Goal: Task Accomplishment & Management: Use online tool/utility

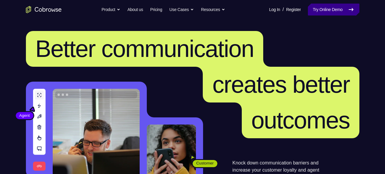
click at [322, 8] on link "Try Online Demo" at bounding box center [333, 10] width 51 height 12
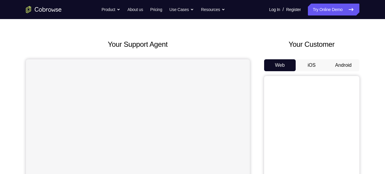
scroll to position [18, 0]
click at [341, 64] on button "Android" at bounding box center [344, 65] width 32 height 12
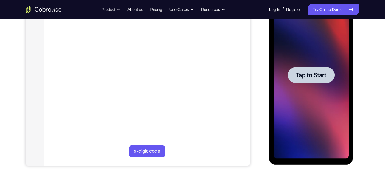
scroll to position [112, 0]
click at [311, 77] on span "Tap to Start" at bounding box center [311, 75] width 30 height 6
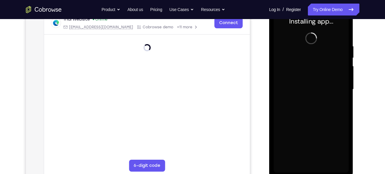
scroll to position [98, 0]
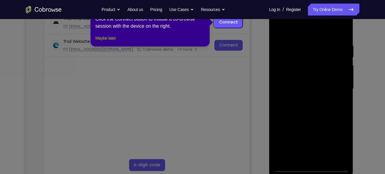
click at [114, 42] on button "Maybe later" at bounding box center [105, 38] width 21 height 7
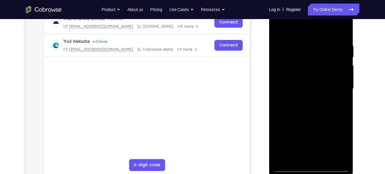
click at [311, 169] on div at bounding box center [311, 88] width 75 height 167
click at [338, 142] on div at bounding box center [311, 88] width 75 height 167
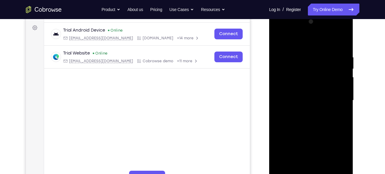
click at [279, 28] on div at bounding box center [311, 100] width 75 height 167
click at [337, 100] on div at bounding box center [311, 100] width 75 height 167
click at [306, 110] on div at bounding box center [311, 100] width 75 height 167
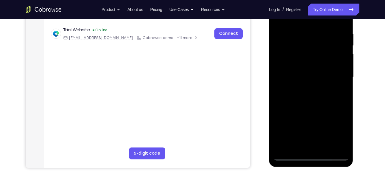
scroll to position [82, 0]
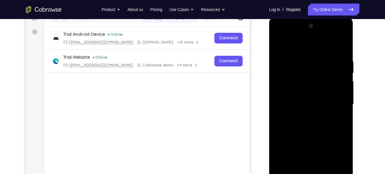
click at [307, 102] on div at bounding box center [311, 104] width 75 height 167
click at [319, 91] on div at bounding box center [311, 104] width 75 height 167
click at [313, 102] on div at bounding box center [311, 104] width 75 height 167
click at [308, 124] on div at bounding box center [311, 104] width 75 height 167
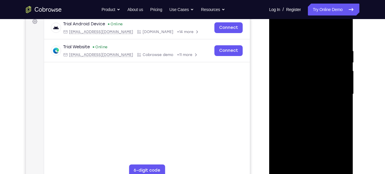
scroll to position [93, 0]
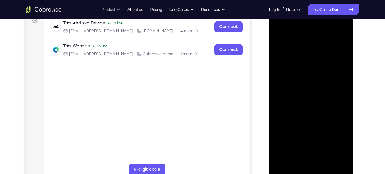
click at [309, 123] on div at bounding box center [311, 93] width 75 height 167
click at [345, 121] on div at bounding box center [311, 93] width 75 height 167
drag, startPoint x: 317, startPoint y: 135, endPoint x: 320, endPoint y: 144, distance: 8.5
click at [320, 144] on div at bounding box center [311, 93] width 75 height 167
click at [306, 42] on div at bounding box center [311, 93] width 75 height 167
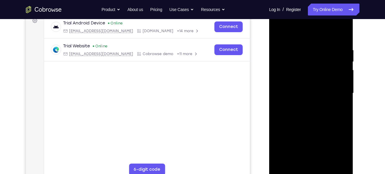
drag, startPoint x: 311, startPoint y: 37, endPoint x: 318, endPoint y: 6, distance: 31.9
click at [318, 6] on div at bounding box center [311, 93] width 84 height 177
click at [333, 161] on div at bounding box center [311, 93] width 75 height 167
click at [344, 123] on div at bounding box center [311, 93] width 75 height 167
click at [307, 160] on div at bounding box center [311, 93] width 75 height 167
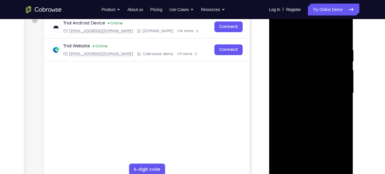
click at [313, 107] on div at bounding box center [311, 93] width 75 height 167
click at [322, 160] on div at bounding box center [311, 93] width 75 height 167
click at [338, 159] on div at bounding box center [311, 93] width 75 height 167
click at [282, 98] on div at bounding box center [311, 93] width 75 height 167
click at [281, 97] on div at bounding box center [311, 93] width 75 height 167
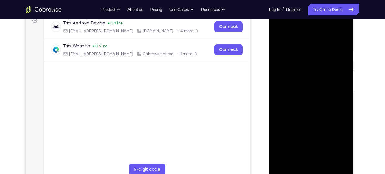
click at [281, 97] on div at bounding box center [311, 93] width 75 height 167
click at [342, 91] on div at bounding box center [311, 93] width 75 height 167
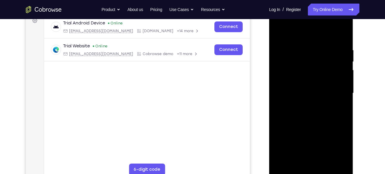
click at [342, 96] on div at bounding box center [311, 93] width 75 height 167
click at [343, 105] on div at bounding box center [311, 93] width 75 height 167
click at [343, 76] on div at bounding box center [311, 93] width 75 height 167
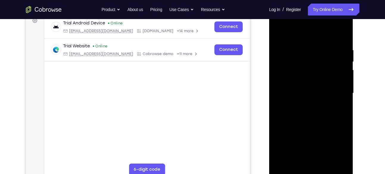
click at [343, 76] on div at bounding box center [311, 93] width 75 height 167
click at [333, 160] on div at bounding box center [311, 93] width 75 height 167
click at [340, 112] on div at bounding box center [311, 93] width 75 height 167
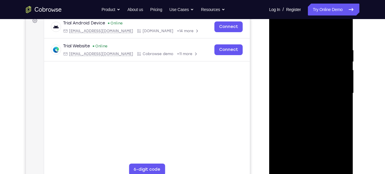
click at [340, 138] on div at bounding box center [311, 93] width 75 height 167
click at [340, 134] on div at bounding box center [311, 93] width 75 height 167
click at [340, 34] on div at bounding box center [311, 93] width 75 height 167
click at [345, 32] on div at bounding box center [311, 93] width 75 height 167
click at [278, 34] on div at bounding box center [311, 93] width 75 height 167
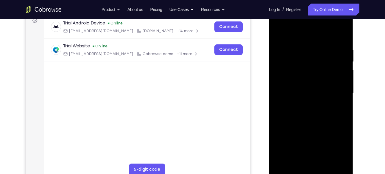
drag, startPoint x: 300, startPoint y: 122, endPoint x: 303, endPoint y: 71, distance: 51.3
click at [303, 71] on div at bounding box center [311, 93] width 75 height 167
click at [279, 124] on div at bounding box center [311, 93] width 75 height 167
click at [286, 121] on div at bounding box center [311, 93] width 75 height 167
click at [292, 143] on div at bounding box center [311, 93] width 75 height 167
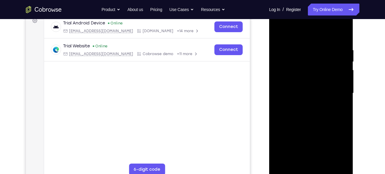
click at [295, 160] on div at bounding box center [311, 93] width 75 height 167
click at [328, 126] on div at bounding box center [311, 93] width 75 height 167
click at [311, 136] on div at bounding box center [311, 93] width 75 height 167
click at [279, 31] on div at bounding box center [311, 93] width 75 height 167
drag, startPoint x: 300, startPoint y: 115, endPoint x: 302, endPoint y: 28, distance: 87.6
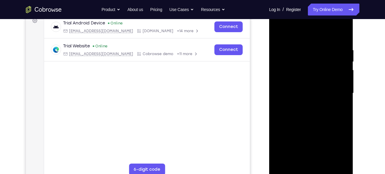
click at [302, 28] on div at bounding box center [311, 93] width 75 height 167
drag, startPoint x: 313, startPoint y: 125, endPoint x: 315, endPoint y: 46, distance: 78.3
click at [315, 46] on div at bounding box center [311, 93] width 75 height 167
drag, startPoint x: 311, startPoint y: 117, endPoint x: 311, endPoint y: 54, distance: 62.8
click at [311, 54] on div at bounding box center [311, 93] width 75 height 167
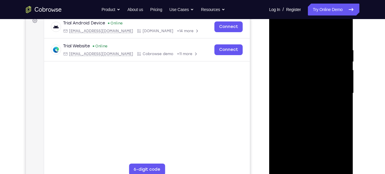
drag, startPoint x: 311, startPoint y: 153, endPoint x: 314, endPoint y: 70, distance: 83.7
click at [314, 70] on div at bounding box center [311, 93] width 75 height 167
drag, startPoint x: 321, startPoint y: 144, endPoint x: 319, endPoint y: 77, distance: 66.7
click at [319, 77] on div at bounding box center [311, 93] width 75 height 167
drag, startPoint x: 323, startPoint y: 120, endPoint x: 321, endPoint y: 56, distance: 64.6
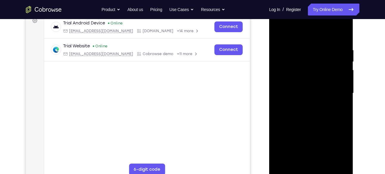
click at [321, 56] on div at bounding box center [311, 93] width 75 height 167
drag, startPoint x: 322, startPoint y: 133, endPoint x: 322, endPoint y: 75, distance: 58.1
click at [322, 75] on div at bounding box center [311, 93] width 75 height 167
drag, startPoint x: 317, startPoint y: 89, endPoint x: 317, endPoint y: 71, distance: 17.3
click at [317, 71] on div at bounding box center [311, 93] width 75 height 167
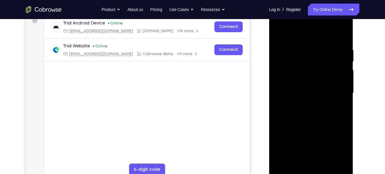
drag, startPoint x: 322, startPoint y: 134, endPoint x: 314, endPoint y: 49, distance: 85.9
click at [314, 49] on div at bounding box center [311, 93] width 75 height 167
drag, startPoint x: 331, startPoint y: 135, endPoint x: 320, endPoint y: 66, distance: 69.3
click at [320, 66] on div at bounding box center [311, 93] width 75 height 167
drag, startPoint x: 322, startPoint y: 144, endPoint x: 322, endPoint y: 78, distance: 66.1
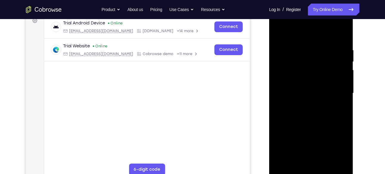
click at [322, 78] on div at bounding box center [311, 93] width 75 height 167
click at [338, 164] on div at bounding box center [311, 93] width 75 height 167
click at [323, 163] on div at bounding box center [311, 93] width 75 height 167
click at [317, 124] on div at bounding box center [311, 93] width 75 height 167
click at [306, 103] on div at bounding box center [311, 93] width 75 height 167
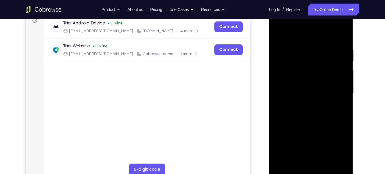
click at [298, 158] on div at bounding box center [311, 93] width 75 height 167
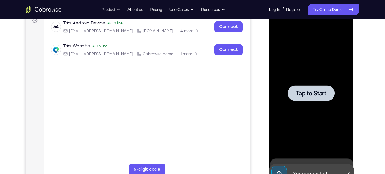
click at [297, 98] on div at bounding box center [311, 93] width 47 height 16
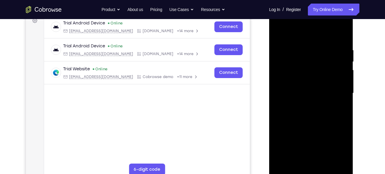
click at [311, 170] on div at bounding box center [311, 93] width 75 height 167
drag, startPoint x: 308, startPoint y: 155, endPoint x: 314, endPoint y: 170, distance: 15.8
click at [314, 170] on div at bounding box center [311, 93] width 75 height 167
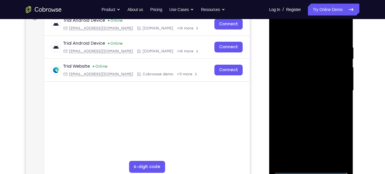
scroll to position [97, 0]
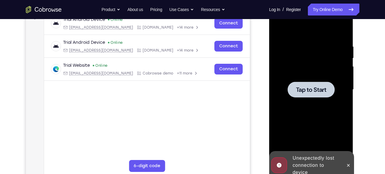
click at [319, 94] on div at bounding box center [311, 90] width 47 height 16
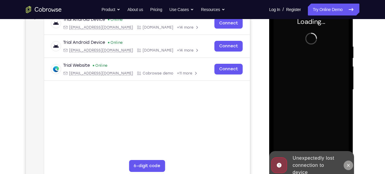
click at [349, 167] on icon at bounding box center [348, 165] width 5 height 5
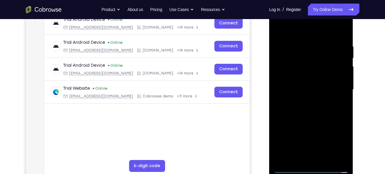
click at [314, 170] on div at bounding box center [311, 89] width 75 height 167
click at [339, 146] on div at bounding box center [311, 89] width 75 height 167
click at [279, 21] on div at bounding box center [311, 89] width 75 height 167
click at [335, 86] on div at bounding box center [311, 89] width 75 height 167
click at [303, 99] on div at bounding box center [311, 89] width 75 height 167
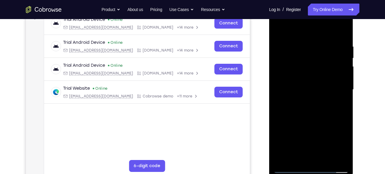
click at [311, 81] on div at bounding box center [311, 89] width 75 height 167
click at [309, 76] on div at bounding box center [311, 89] width 75 height 167
click at [308, 90] on div at bounding box center [311, 89] width 75 height 167
click at [300, 111] on div at bounding box center [311, 89] width 75 height 167
click at [317, 109] on div at bounding box center [311, 89] width 75 height 167
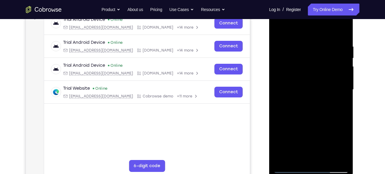
click at [302, 37] on div at bounding box center [311, 89] width 75 height 167
click at [323, 115] on div at bounding box center [311, 89] width 75 height 167
click at [325, 160] on div at bounding box center [311, 89] width 75 height 167
click at [314, 120] on div at bounding box center [311, 89] width 75 height 167
click at [308, 73] on div at bounding box center [311, 89] width 75 height 167
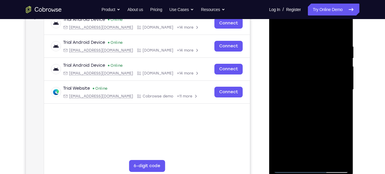
click at [305, 156] on div at bounding box center [311, 89] width 75 height 167
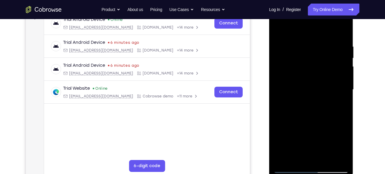
click at [301, 103] on div at bounding box center [311, 89] width 75 height 167
click at [277, 29] on div at bounding box center [311, 89] width 75 height 167
click at [280, 27] on div at bounding box center [311, 89] width 75 height 167
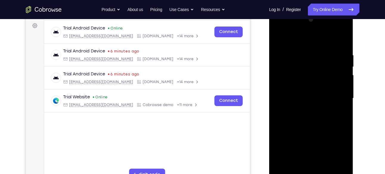
scroll to position [88, 0]
click at [306, 54] on div at bounding box center [311, 98] width 75 height 167
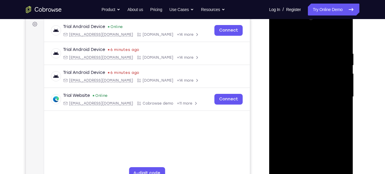
scroll to position [90, 0]
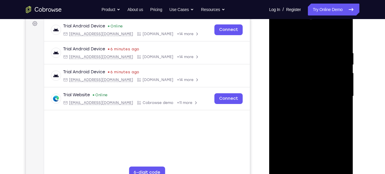
click at [336, 60] on div at bounding box center [311, 96] width 75 height 167
click at [342, 74] on div at bounding box center [311, 96] width 75 height 167
click at [344, 96] on div at bounding box center [311, 96] width 75 height 167
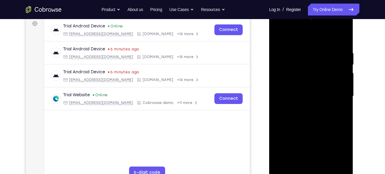
click at [343, 96] on div at bounding box center [311, 96] width 75 height 167
click at [342, 38] on div at bounding box center [311, 96] width 75 height 167
drag, startPoint x: 320, startPoint y: 140, endPoint x: 317, endPoint y: 77, distance: 63.5
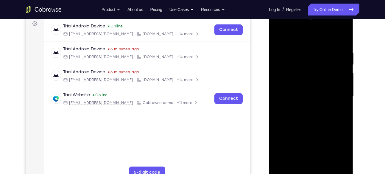
click at [317, 77] on div at bounding box center [311, 96] width 75 height 167
drag, startPoint x: 305, startPoint y: 127, endPoint x: 306, endPoint y: 70, distance: 56.9
click at [306, 70] on div at bounding box center [311, 96] width 75 height 167
drag, startPoint x: 317, startPoint y: 119, endPoint x: 316, endPoint y: 135, distance: 17.1
click at [316, 135] on div at bounding box center [311, 96] width 75 height 167
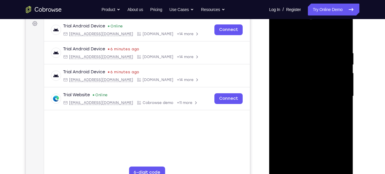
drag, startPoint x: 321, startPoint y: 126, endPoint x: 319, endPoint y: 143, distance: 16.8
click at [319, 143] on div at bounding box center [311, 96] width 75 height 167
drag, startPoint x: 325, startPoint y: 94, endPoint x: 325, endPoint y: 132, distance: 37.2
click at [325, 132] on div at bounding box center [311, 96] width 75 height 167
click at [344, 87] on div at bounding box center [311, 96] width 75 height 167
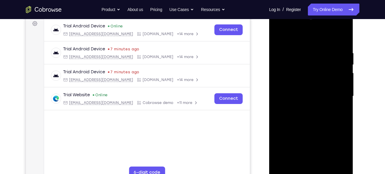
click at [344, 86] on div at bounding box center [311, 96] width 75 height 167
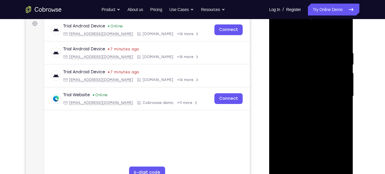
click at [344, 86] on div at bounding box center [311, 96] width 75 height 167
drag, startPoint x: 316, startPoint y: 79, endPoint x: 317, endPoint y: 52, distance: 26.8
click at [317, 52] on div at bounding box center [311, 96] width 75 height 167
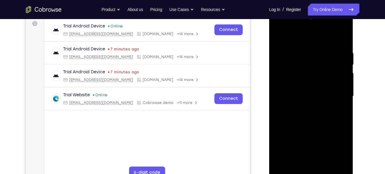
drag, startPoint x: 314, startPoint y: 99, endPoint x: 314, endPoint y: 48, distance: 51.2
click at [314, 48] on div at bounding box center [311, 96] width 75 height 167
drag, startPoint x: 311, startPoint y: 114, endPoint x: 313, endPoint y: 65, distance: 49.2
click at [313, 65] on div at bounding box center [311, 96] width 75 height 167
drag, startPoint x: 314, startPoint y: 138, endPoint x: 309, endPoint y: 79, distance: 59.4
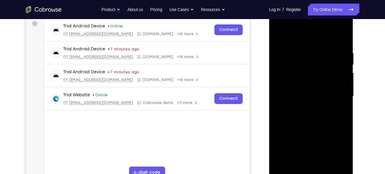
click at [309, 79] on div at bounding box center [311, 96] width 75 height 167
drag, startPoint x: 320, startPoint y: 99, endPoint x: 321, endPoint y: 68, distance: 30.7
click at [321, 68] on div at bounding box center [311, 96] width 75 height 167
drag, startPoint x: 316, startPoint y: 88, endPoint x: 312, endPoint y: 131, distance: 43.9
click at [312, 131] on div at bounding box center [311, 96] width 75 height 167
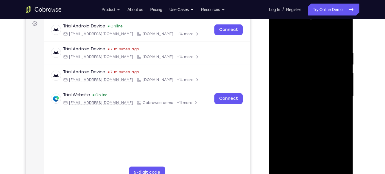
drag, startPoint x: 329, startPoint y: 142, endPoint x: 332, endPoint y: 53, distance: 89.4
click at [332, 53] on div at bounding box center [311, 96] width 75 height 167
drag, startPoint x: 326, startPoint y: 117, endPoint x: 326, endPoint y: 37, distance: 79.8
click at [326, 37] on div at bounding box center [311, 96] width 75 height 167
drag, startPoint x: 309, startPoint y: 92, endPoint x: 307, endPoint y: 44, distance: 48.0
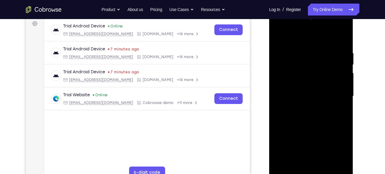
click at [307, 44] on div at bounding box center [311, 96] width 75 height 167
drag, startPoint x: 320, startPoint y: 135, endPoint x: 317, endPoint y: 71, distance: 65.0
click at [317, 71] on div at bounding box center [311, 96] width 75 height 167
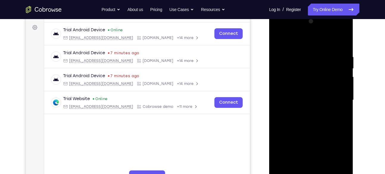
scroll to position [86, 0]
drag, startPoint x: 331, startPoint y: 114, endPoint x: 331, endPoint y: 151, distance: 37.5
click at [331, 151] on div at bounding box center [311, 100] width 75 height 167
drag, startPoint x: 328, startPoint y: 144, endPoint x: 325, endPoint y: 78, distance: 65.9
click at [325, 78] on div at bounding box center [311, 100] width 75 height 167
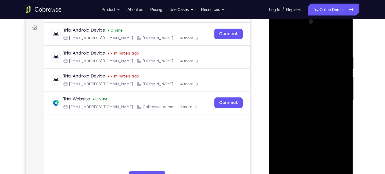
drag, startPoint x: 316, startPoint y: 86, endPoint x: 307, endPoint y: 55, distance: 32.4
click at [307, 55] on div at bounding box center [311, 100] width 75 height 167
drag, startPoint x: 324, startPoint y: 126, endPoint x: 306, endPoint y: 66, distance: 62.3
click at [306, 66] on div at bounding box center [311, 100] width 75 height 167
drag, startPoint x: 324, startPoint y: 131, endPoint x: 317, endPoint y: 57, distance: 73.9
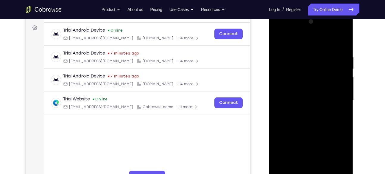
click at [317, 57] on div at bounding box center [311, 100] width 75 height 167
drag, startPoint x: 332, startPoint y: 89, endPoint x: 333, endPoint y: 140, distance: 51.2
click at [333, 140] on div at bounding box center [311, 100] width 75 height 167
click at [339, 170] on div at bounding box center [311, 100] width 75 height 167
drag, startPoint x: 325, startPoint y: 85, endPoint x: 322, endPoint y: 163, distance: 77.5
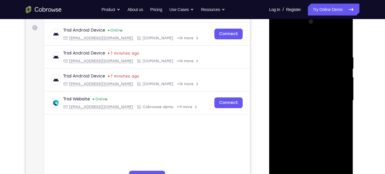
click at [322, 163] on div at bounding box center [311, 100] width 75 height 167
drag, startPoint x: 317, startPoint y: 88, endPoint x: 317, endPoint y: 139, distance: 51.5
click at [317, 139] on div at bounding box center [311, 100] width 75 height 167
click at [307, 150] on div at bounding box center [311, 100] width 75 height 167
click at [345, 101] on div at bounding box center [311, 100] width 75 height 167
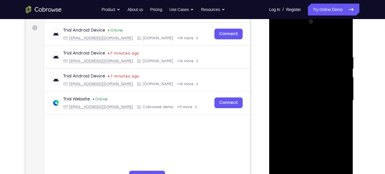
click at [342, 105] on div at bounding box center [311, 100] width 75 height 167
click at [344, 104] on div at bounding box center [311, 100] width 75 height 167
click at [278, 105] on div at bounding box center [311, 100] width 75 height 167
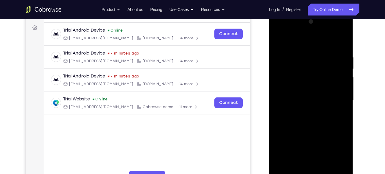
click at [278, 105] on div at bounding box center [311, 100] width 75 height 167
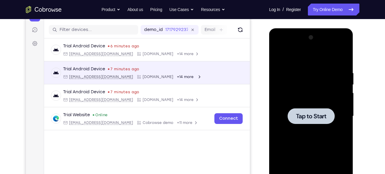
scroll to position [0, 0]
